Goal: Check status: Check status

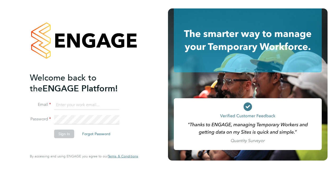
click at [101, 102] on input at bounding box center [86, 105] width 65 height 10
type input "milad.baghaei85@gmail.com"
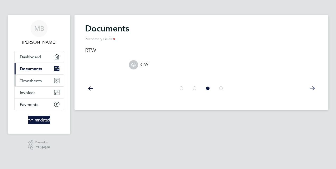
click at [35, 79] on span "Timesheets" at bounding box center [31, 80] width 22 height 5
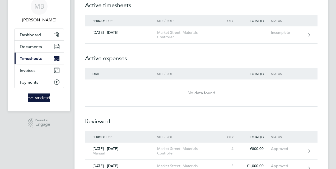
scroll to position [53, 0]
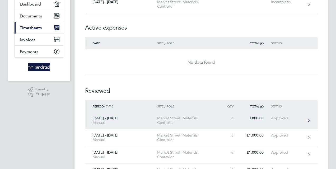
click at [272, 116] on div "Approved" at bounding box center [287, 118] width 32 height 4
